Goal: Task Accomplishment & Management: Manage account settings

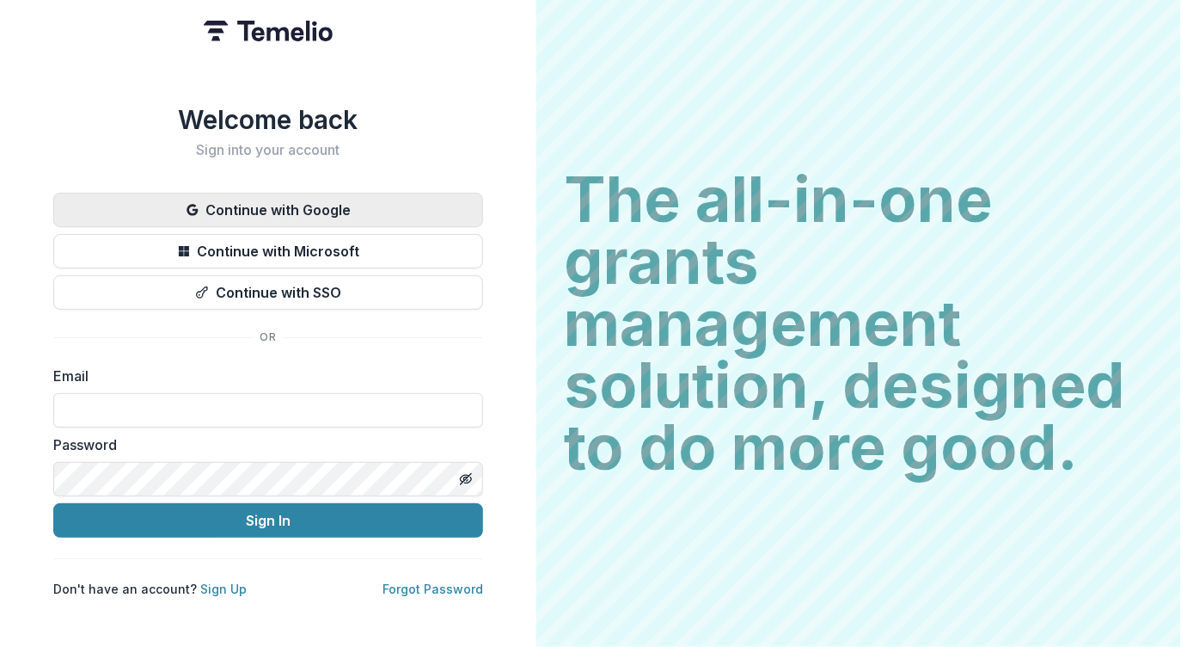
click at [234, 199] on button "Continue with Google" at bounding box center [268, 210] width 430 height 34
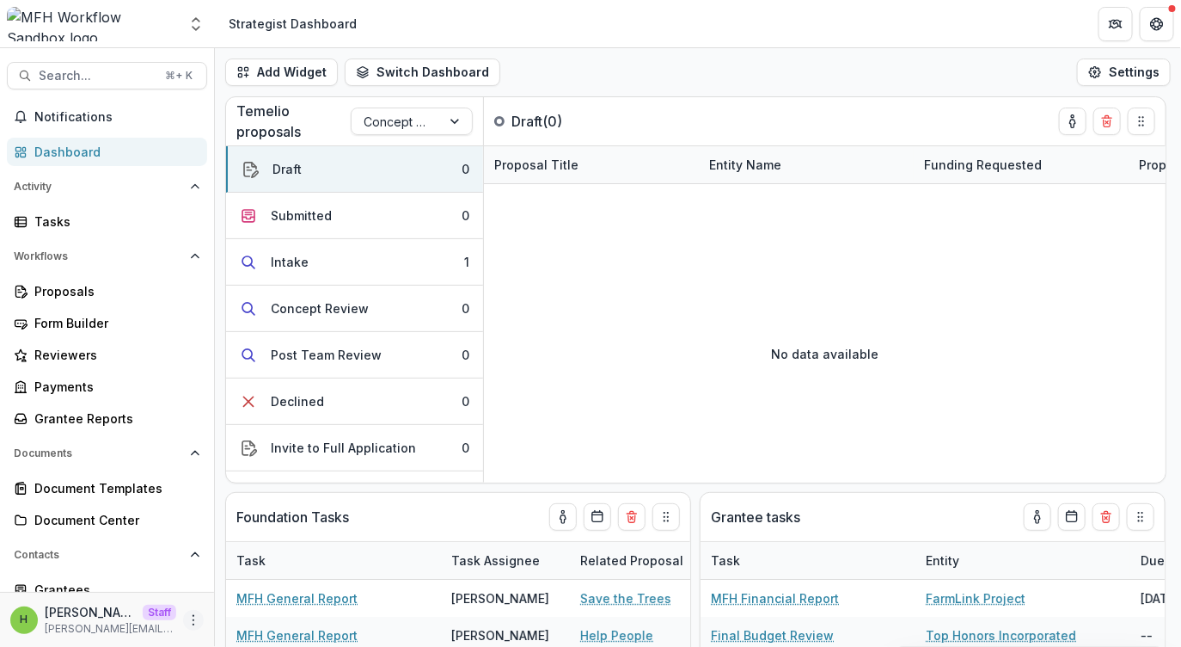
click at [189, 617] on icon "More" at bounding box center [194, 620] width 14 height 14
click at [268, 584] on link "User Settings" at bounding box center [302, 582] width 184 height 28
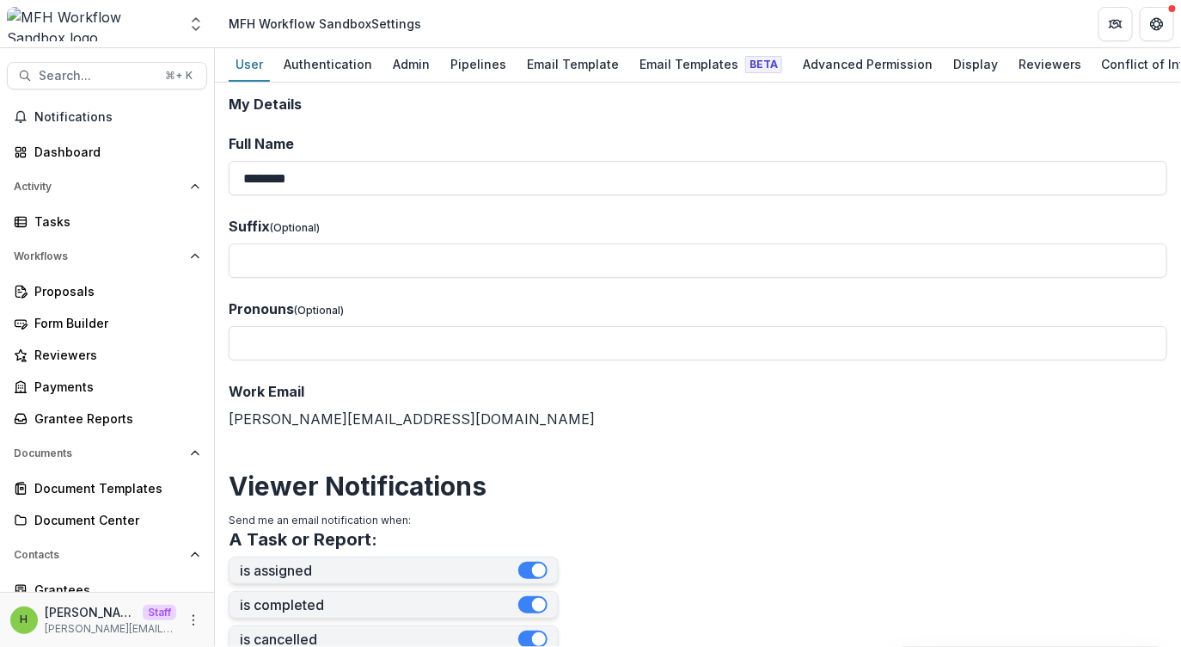
scroll to position [770, 0]
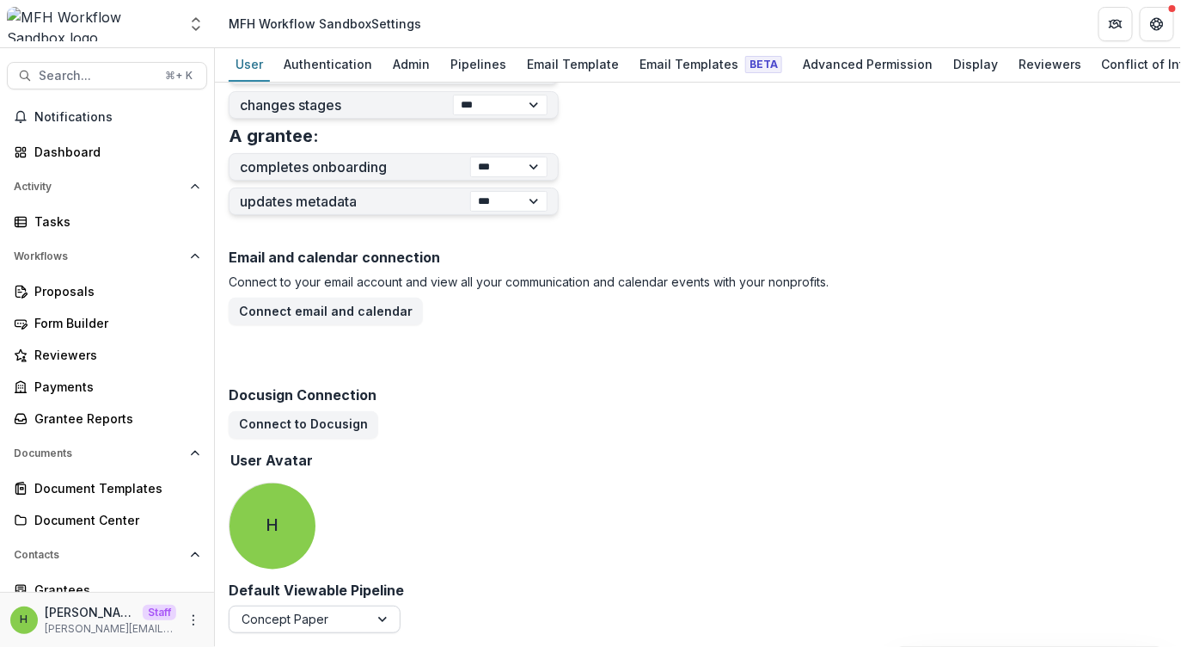
click at [351, 625] on div at bounding box center [299, 618] width 115 height 21
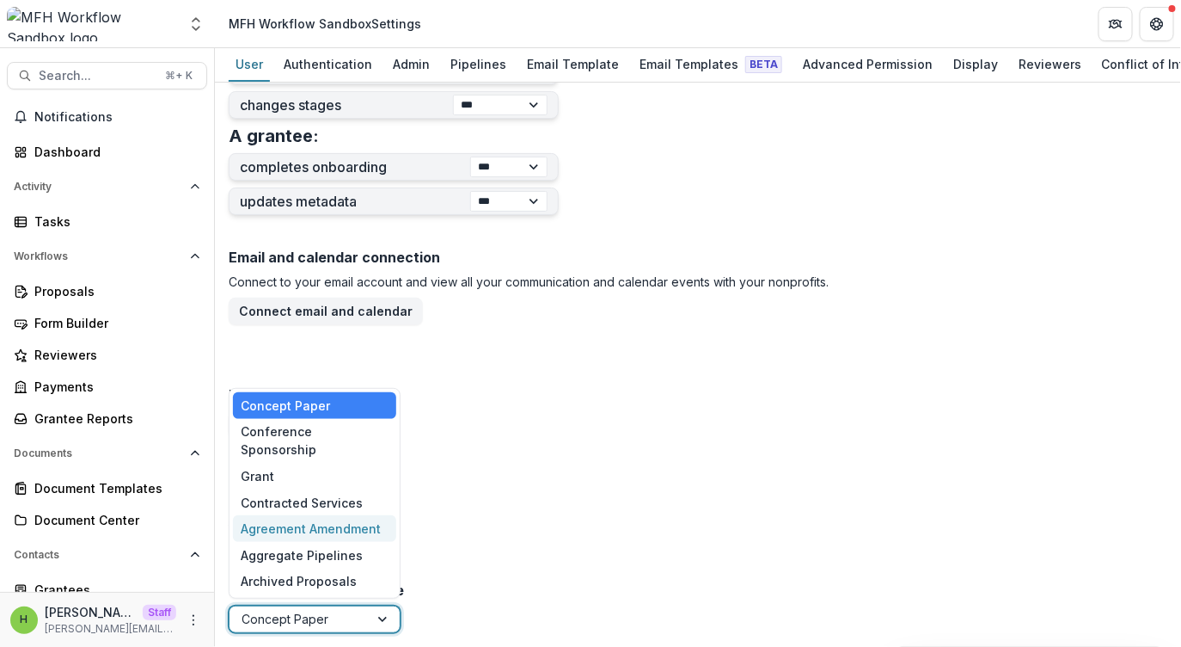
click at [464, 561] on div "Email and calendar connection Connect to your email account and view all your c…" at bounding box center [698, 412] width 939 height 340
